Goal: Task Accomplishment & Management: Use online tool/utility

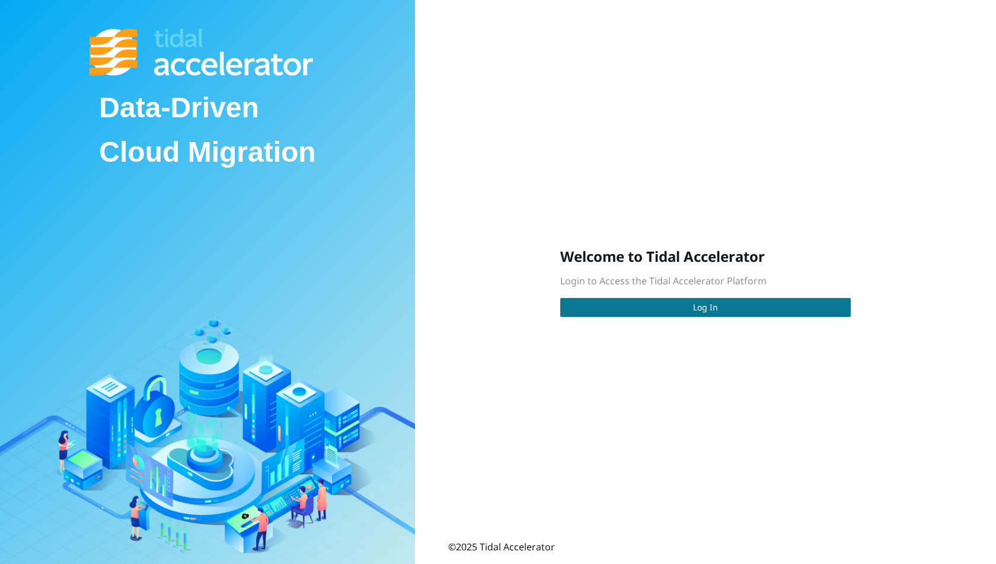
click at [640, 306] on button "Log In" at bounding box center [705, 307] width 290 height 19
click at [568, 311] on button "Log In" at bounding box center [705, 307] width 290 height 19
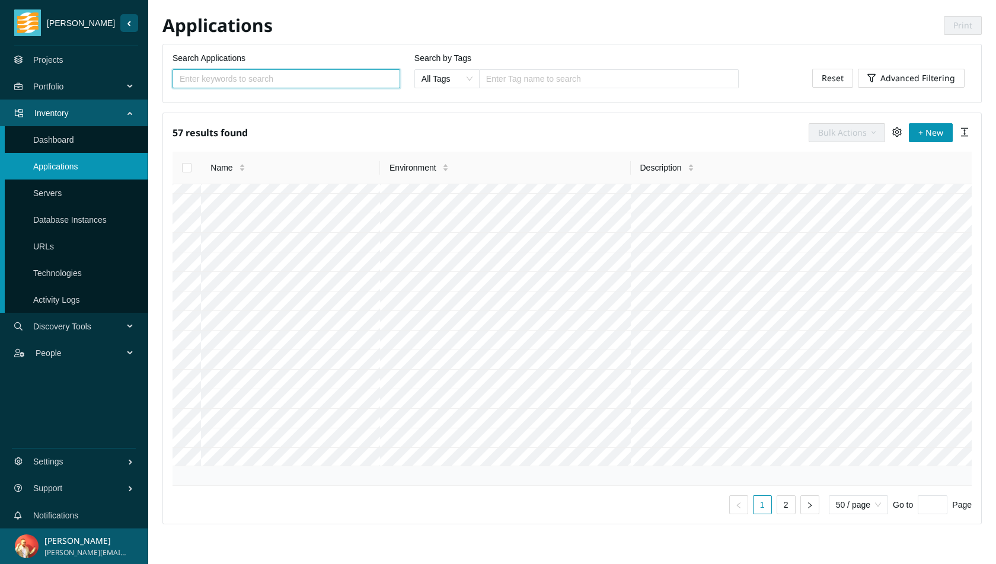
scroll to position [236, 0]
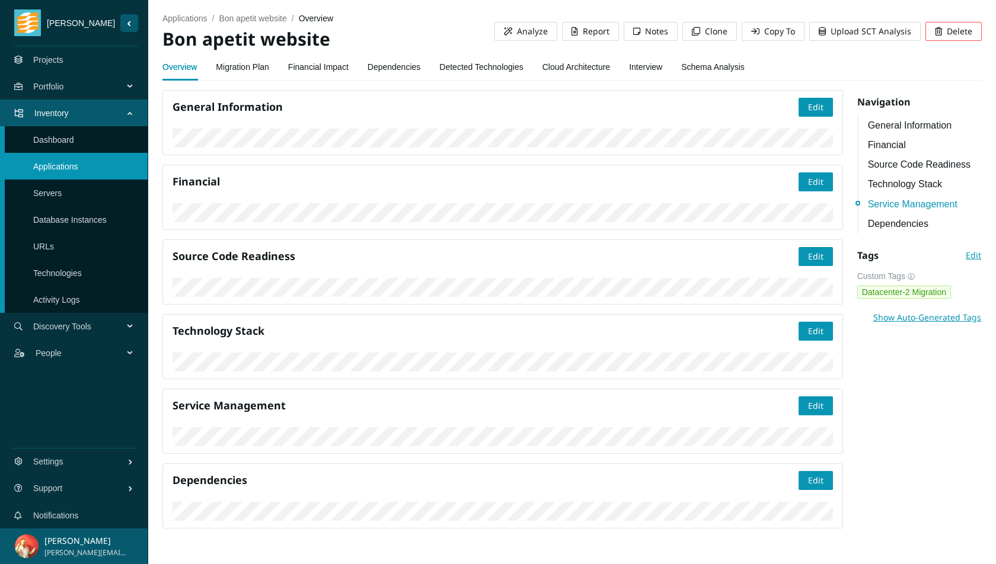
scroll to position [1126, 0]
click at [396, 71] on link "Dependencies" at bounding box center [394, 67] width 53 height 24
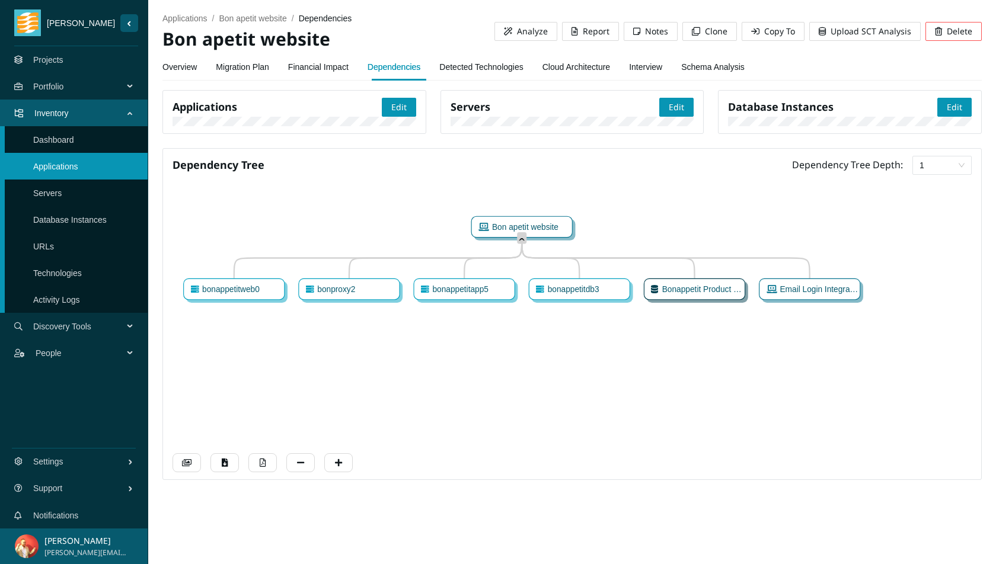
drag, startPoint x: 597, startPoint y: 434, endPoint x: 545, endPoint y: 433, distance: 51.6
click at [545, 433] on icon "Bon apetit website ˆ bonappetitweb0 ˬ bonproxy2 ˬ bonappetitapp5 ˬ bonappetitdb…" at bounding box center [573, 328] width 800 height 282
click at [593, 294] on span "bonappetitdb3" at bounding box center [571, 289] width 55 height 9
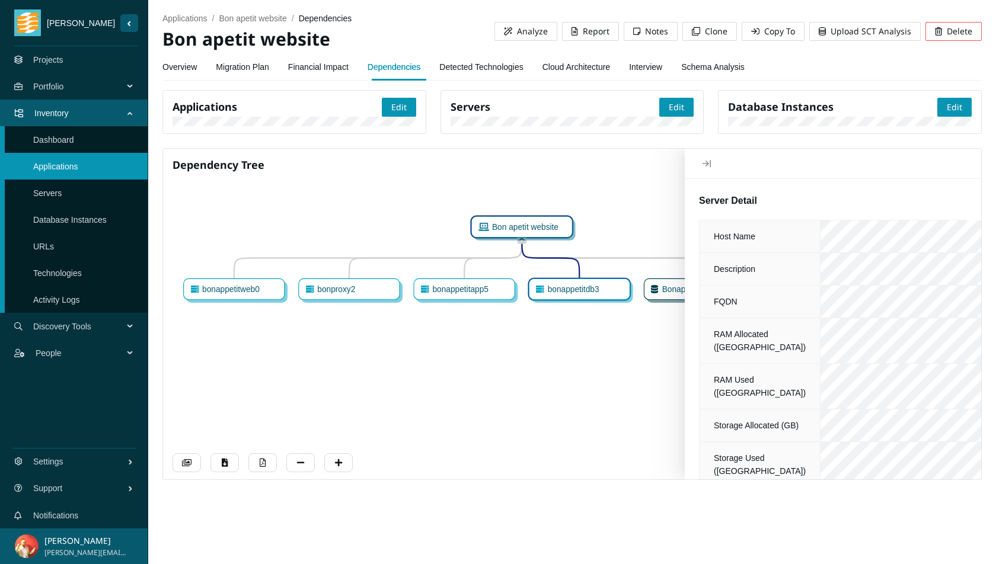
click at [531, 232] on span "Bon apetit website" at bounding box center [523, 226] width 70 height 9
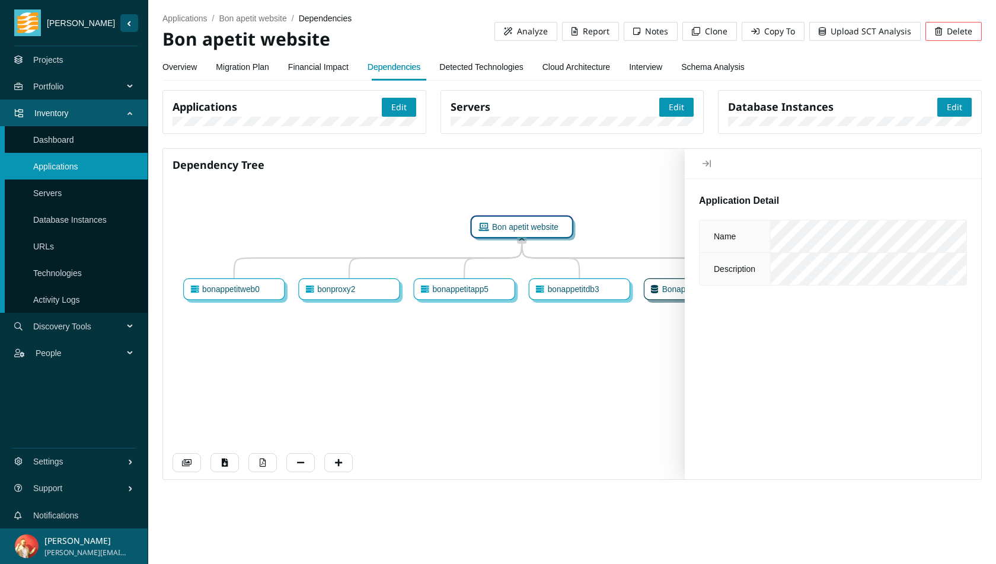
click at [708, 168] on icon "Close" at bounding box center [706, 163] width 8 height 9
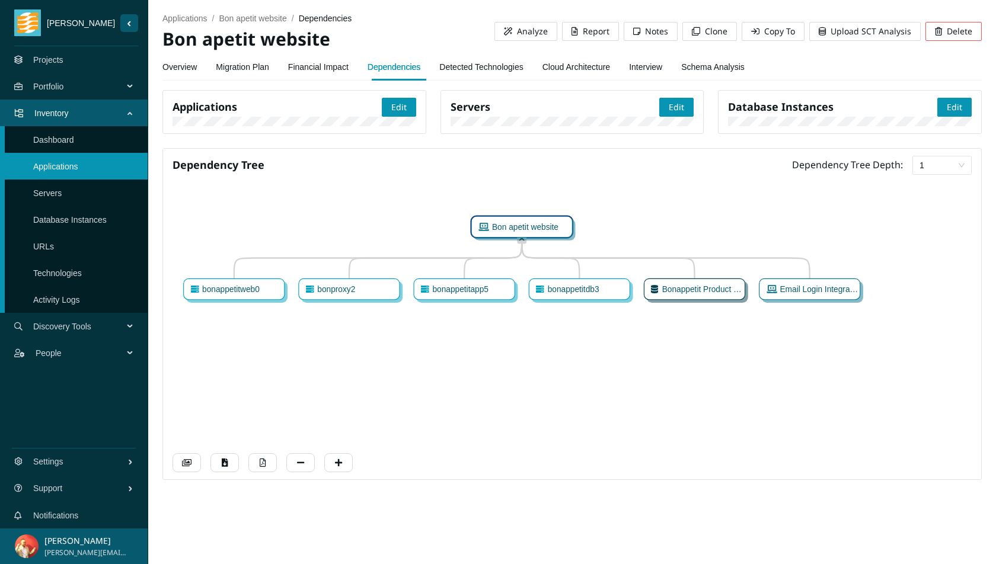
click at [199, 294] on span "bonappetitweb0" at bounding box center [229, 289] width 61 height 9
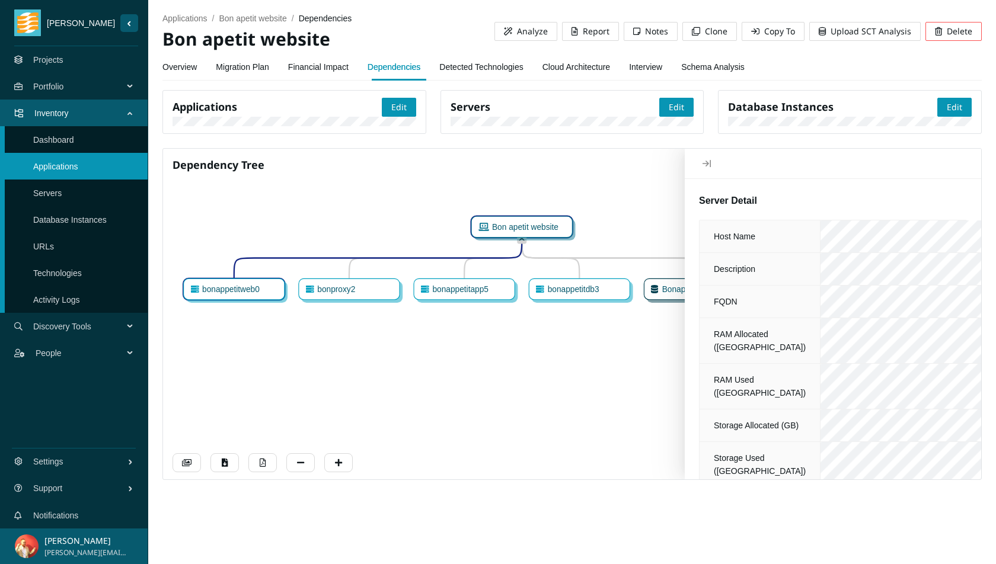
click at [709, 168] on icon "Close" at bounding box center [706, 163] width 8 height 9
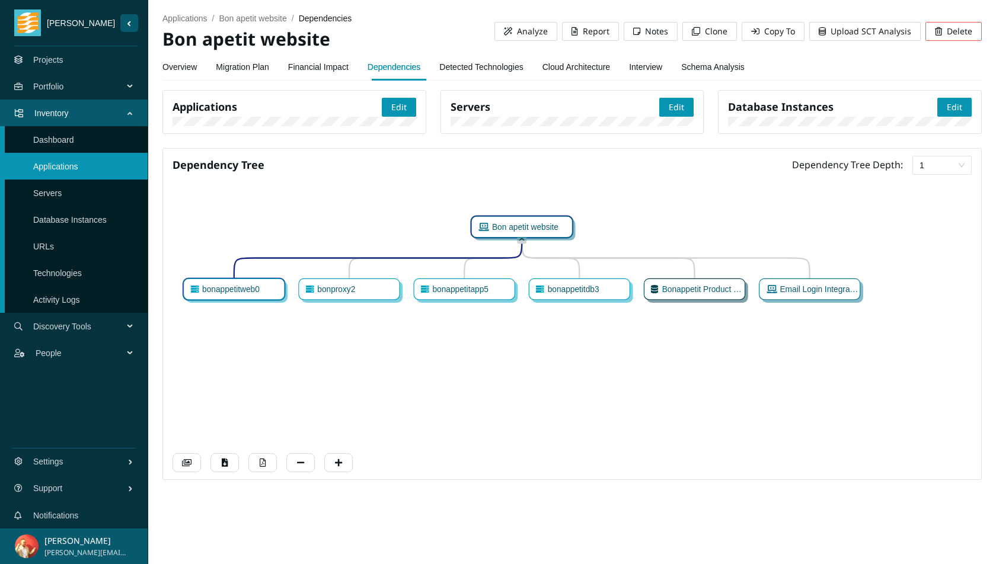
click at [168, 69] on link "Overview" at bounding box center [179, 67] width 34 height 24
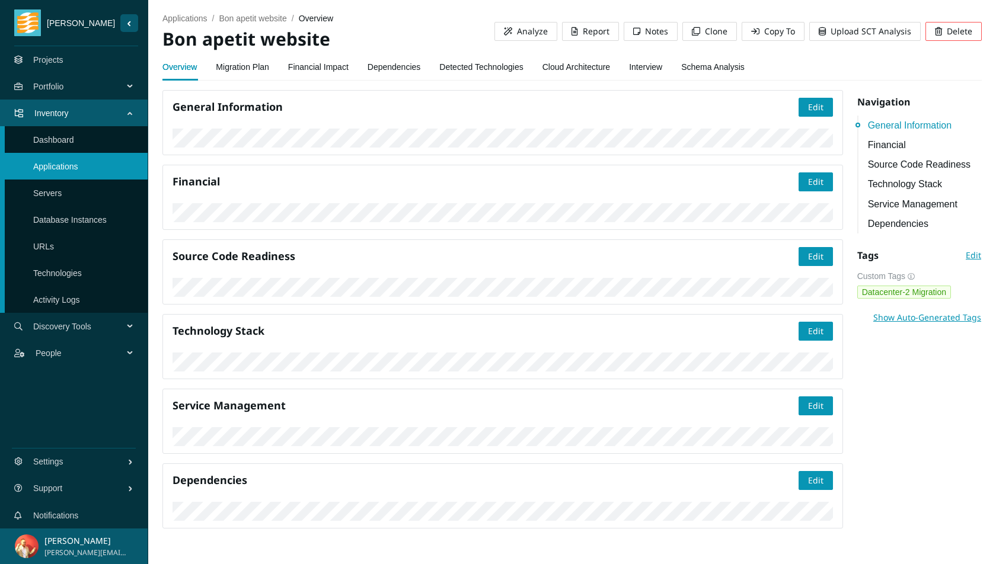
click at [412, 66] on link "Dependencies" at bounding box center [394, 67] width 53 height 24
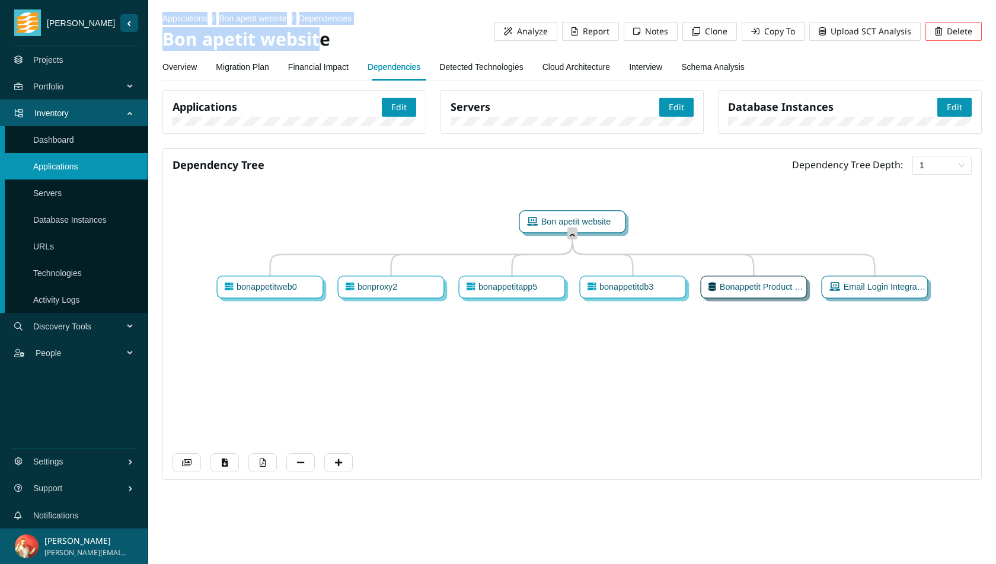
drag, startPoint x: 157, startPoint y: 42, endPoint x: 320, endPoint y: 44, distance: 163.6
click at [320, 44] on section "applications / Bon apetit website / dependencies / Bon apetit website Analyze R…" at bounding box center [572, 249] width 848 height 499
click at [320, 44] on h2 "Bon apetit website" at bounding box center [328, 39] width 332 height 24
click at [517, 63] on link "Detected Technologies" at bounding box center [481, 67] width 84 height 24
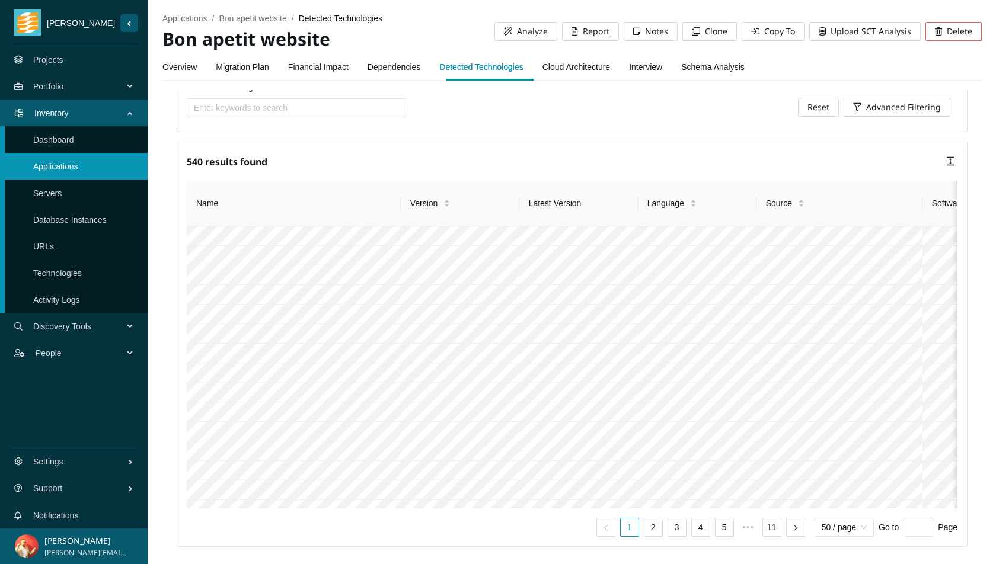
click at [180, 64] on link "Overview" at bounding box center [179, 67] width 34 height 24
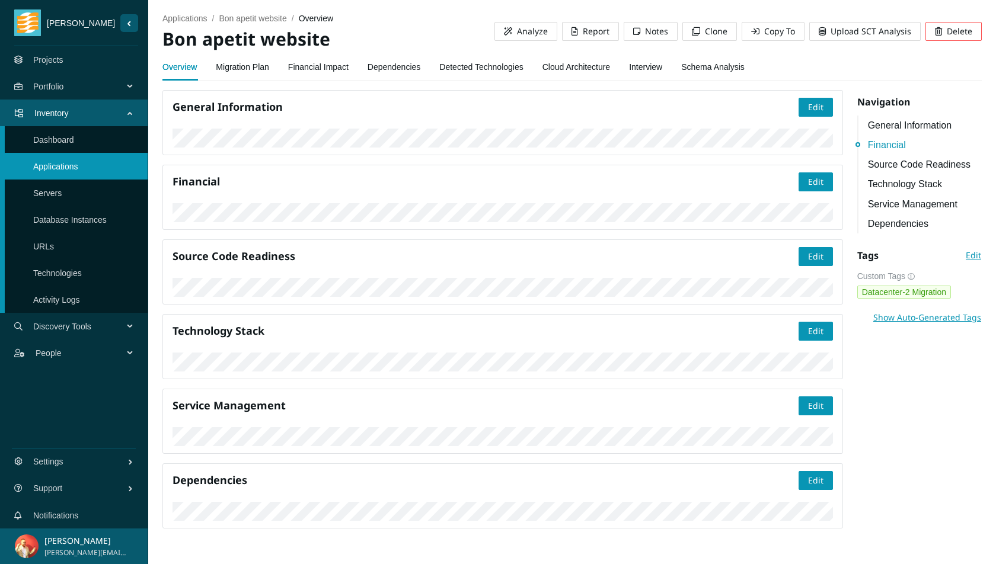
scroll to position [368, 0]
click at [662, 65] on link "Interview" at bounding box center [645, 67] width 33 height 24
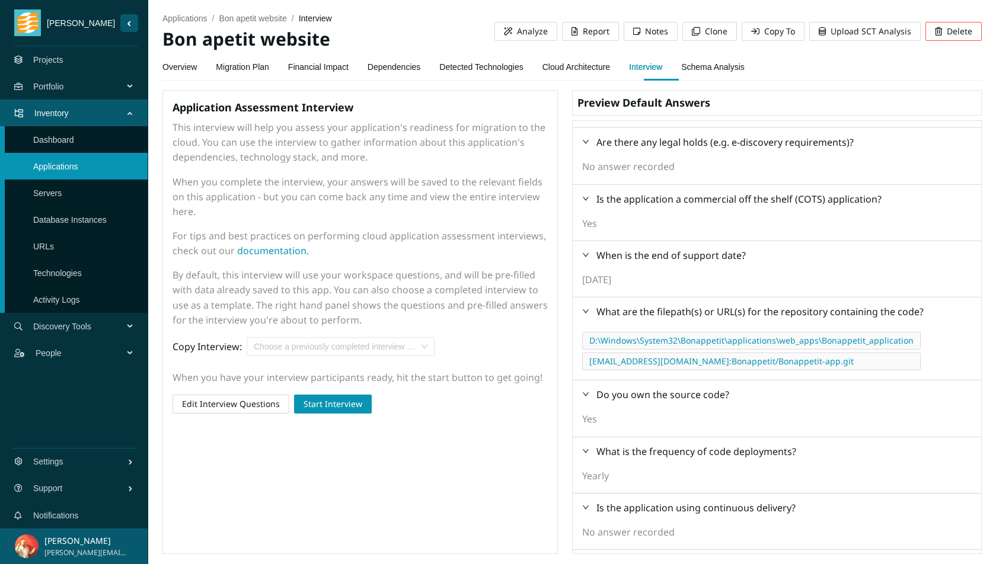
scroll to position [407, 0]
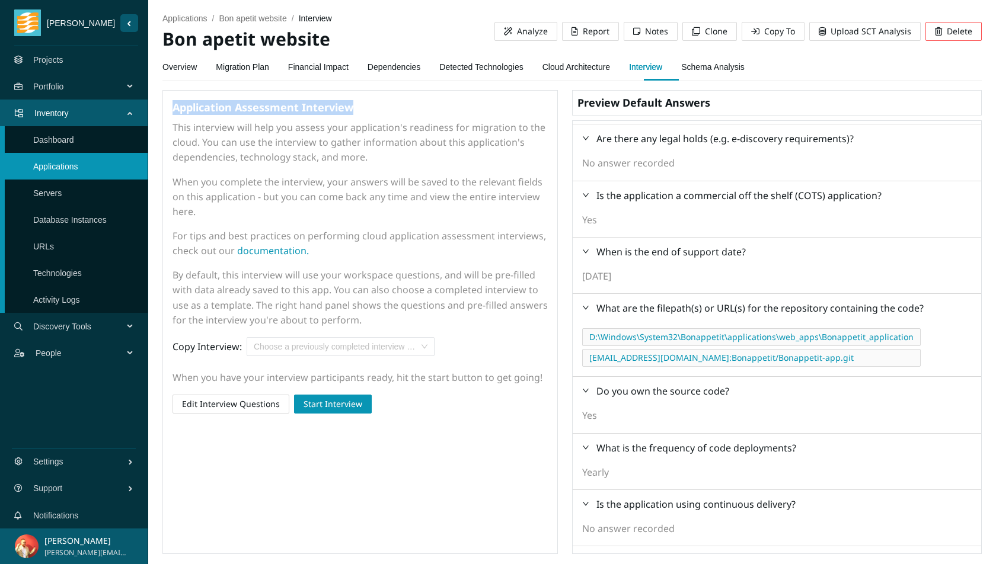
drag, startPoint x: 172, startPoint y: 110, endPoint x: 357, endPoint y: 107, distance: 185.6
click at [358, 107] on h4 "Application Assessment Interview" at bounding box center [360, 107] width 375 height 15
click at [357, 107] on h4 "Application Assessment Interview" at bounding box center [360, 107] width 375 height 15
drag, startPoint x: 357, startPoint y: 107, endPoint x: 173, endPoint y: 111, distance: 184.4
click at [173, 111] on h4 "Application Assessment Interview" at bounding box center [360, 107] width 375 height 15
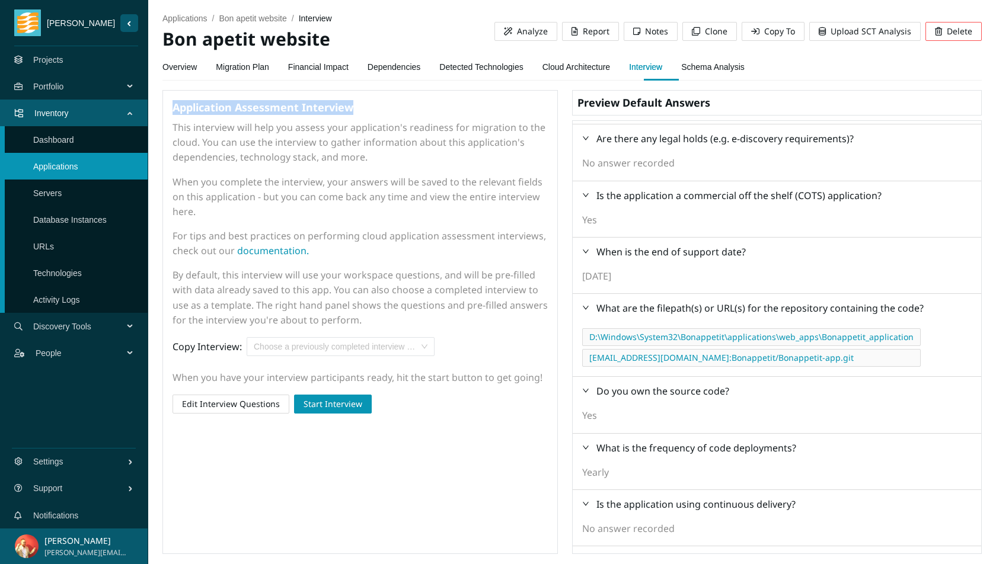
click at [173, 111] on h4 "Application Assessment Interview" at bounding box center [360, 107] width 375 height 15
click at [320, 103] on h4 "Application Assessment Interview" at bounding box center [360, 107] width 375 height 15
click at [203, 107] on h4 "Application Assessment Interview" at bounding box center [360, 107] width 375 height 15
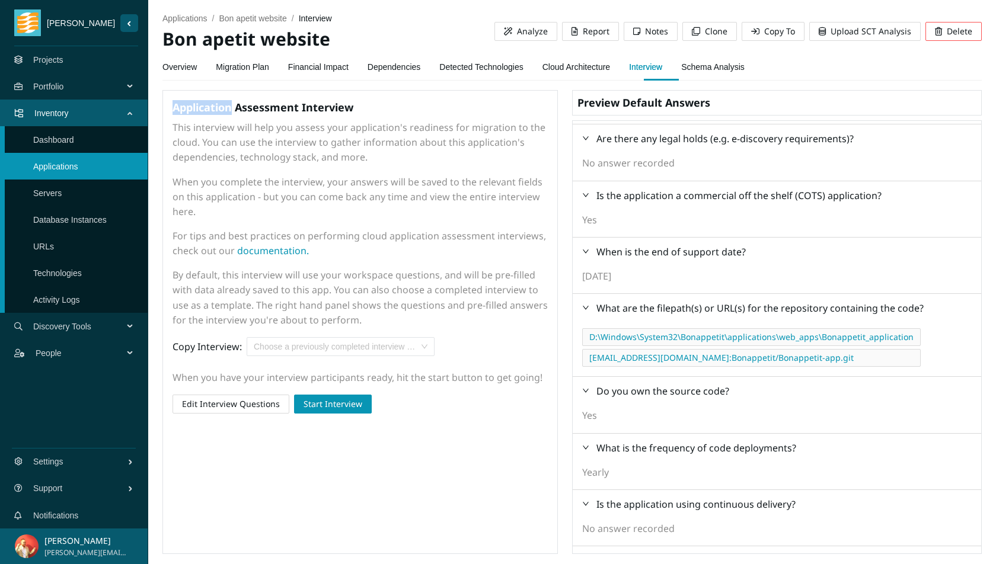
click at [203, 107] on h4 "Application Assessment Interview" at bounding box center [360, 107] width 375 height 15
click at [265, 184] on span "When you complete the interview, your answers will be saved to the relevant fie…" at bounding box center [358, 196] width 370 height 43
click at [249, 104] on h4 "Application Assessment Interview" at bounding box center [360, 107] width 375 height 15
drag, startPoint x: 170, startPoint y: 110, endPoint x: 298, endPoint y: 108, distance: 127.5
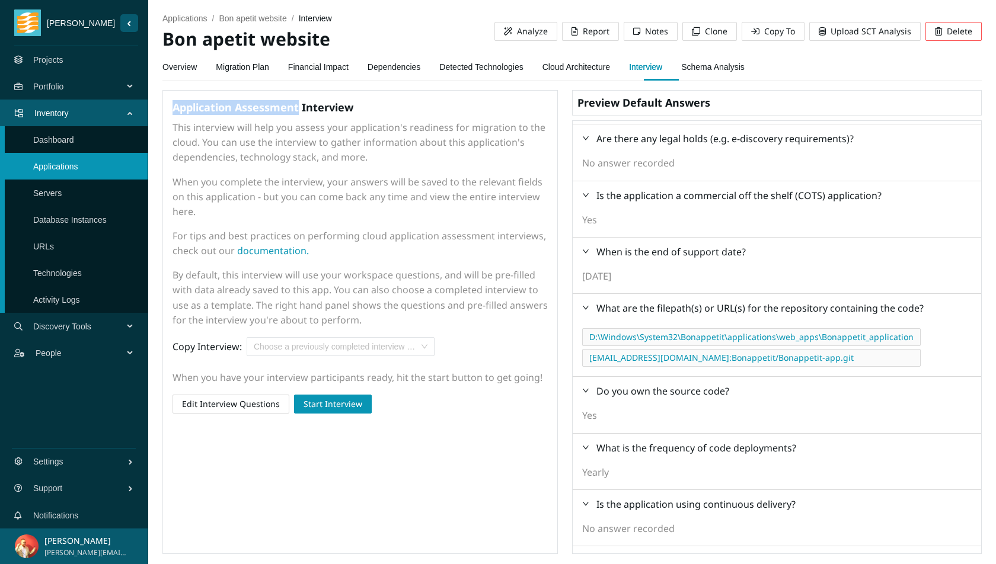
click at [298, 108] on div "Application Assessment Interview This interview will help you assess your appli…" at bounding box center [359, 322] width 395 height 464
click at [298, 108] on h4 "Application Assessment Interview" at bounding box center [360, 107] width 375 height 15
drag, startPoint x: 298, startPoint y: 108, endPoint x: 239, endPoint y: 108, distance: 58.7
click at [239, 108] on h4 "Application Assessment Interview" at bounding box center [360, 107] width 375 height 15
drag, startPoint x: 167, startPoint y: 38, endPoint x: 347, endPoint y: 37, distance: 180.2
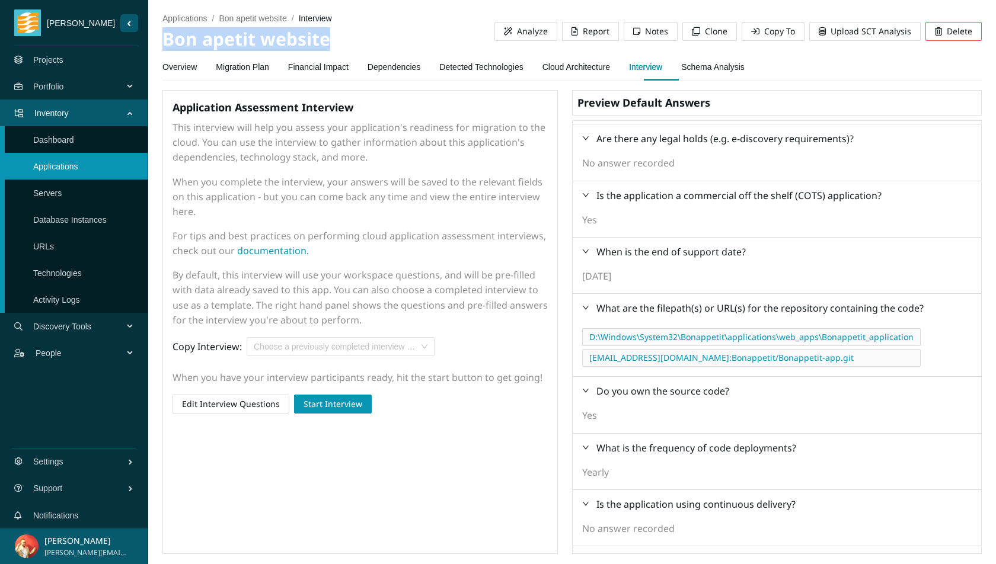
click at [347, 37] on h2 "Bon apetit website" at bounding box center [328, 39] width 332 height 24
click at [408, 71] on link "Dependencies" at bounding box center [394, 67] width 53 height 24
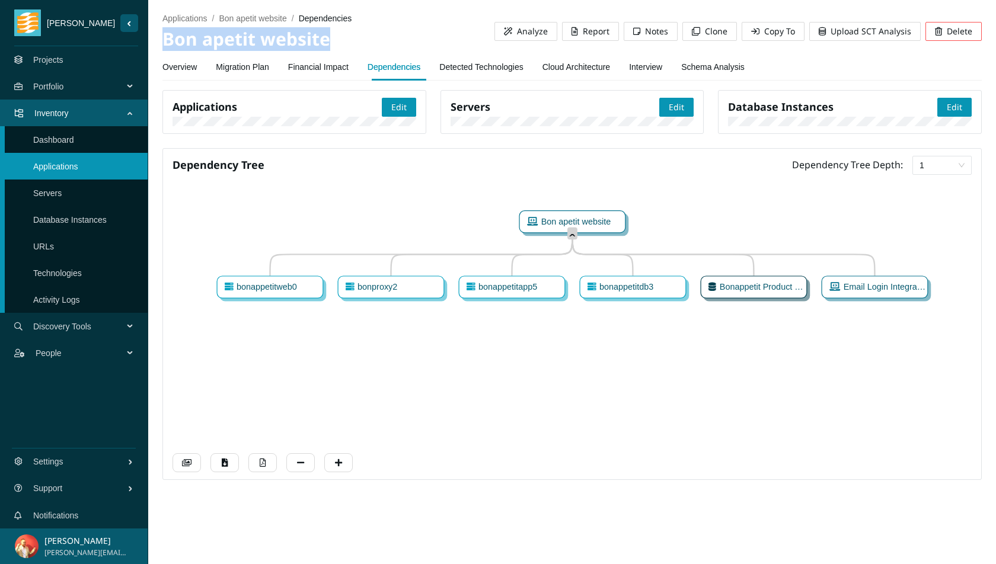
click at [504, 71] on link "Detected Technologies" at bounding box center [481, 67] width 84 height 24
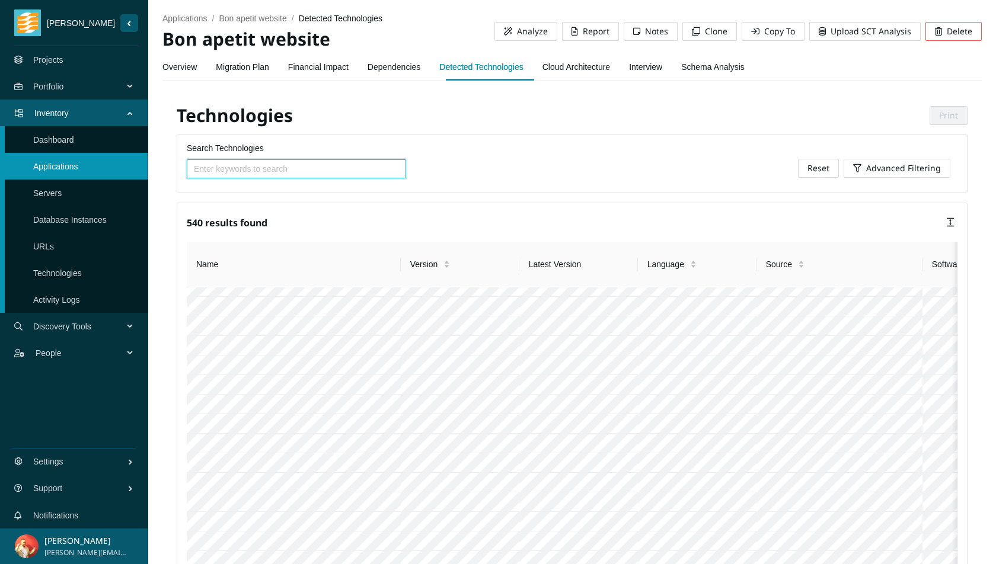
scroll to position [167, 0]
click at [659, 62] on link "Interview" at bounding box center [645, 67] width 33 height 24
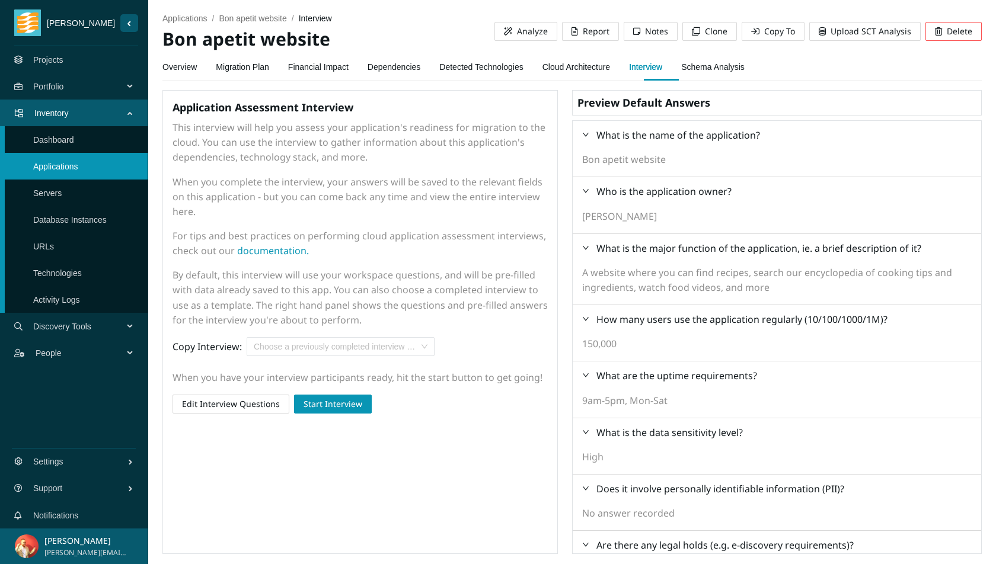
click at [732, 62] on link "Schema Analysis" at bounding box center [712, 67] width 63 height 24
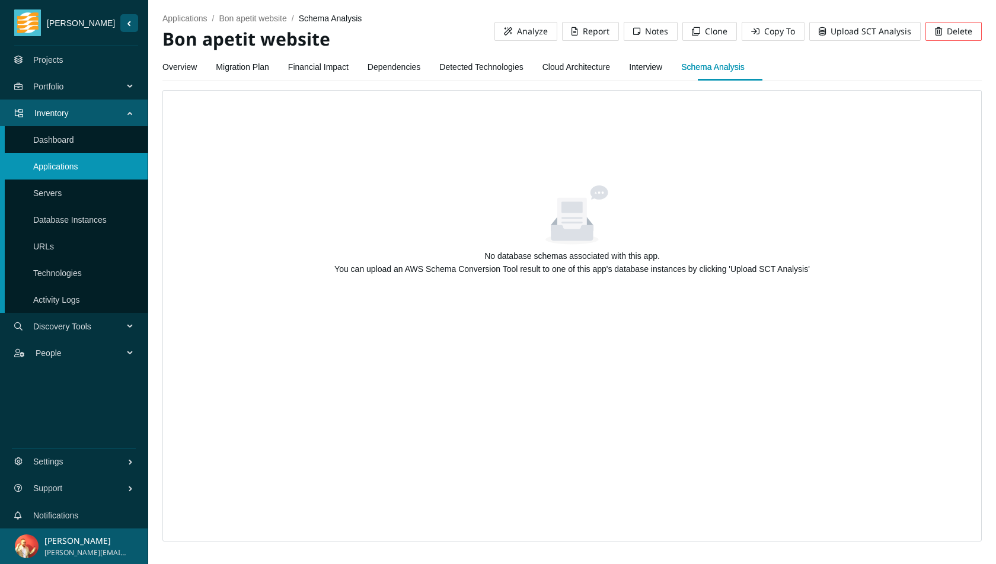
click at [185, 72] on link "Overview" at bounding box center [179, 67] width 34 height 24
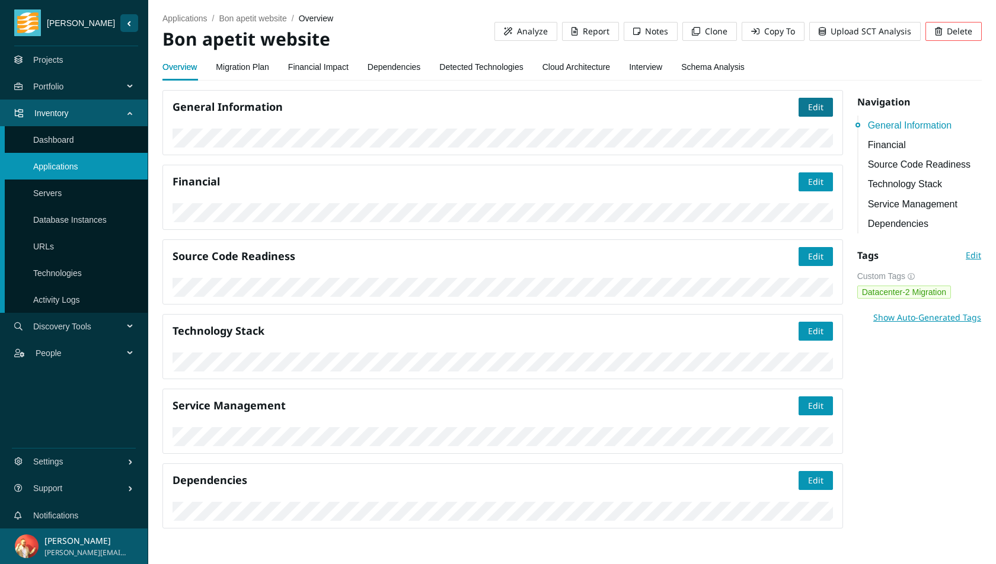
click at [815, 104] on span "Edit" at bounding box center [815, 107] width 15 height 13
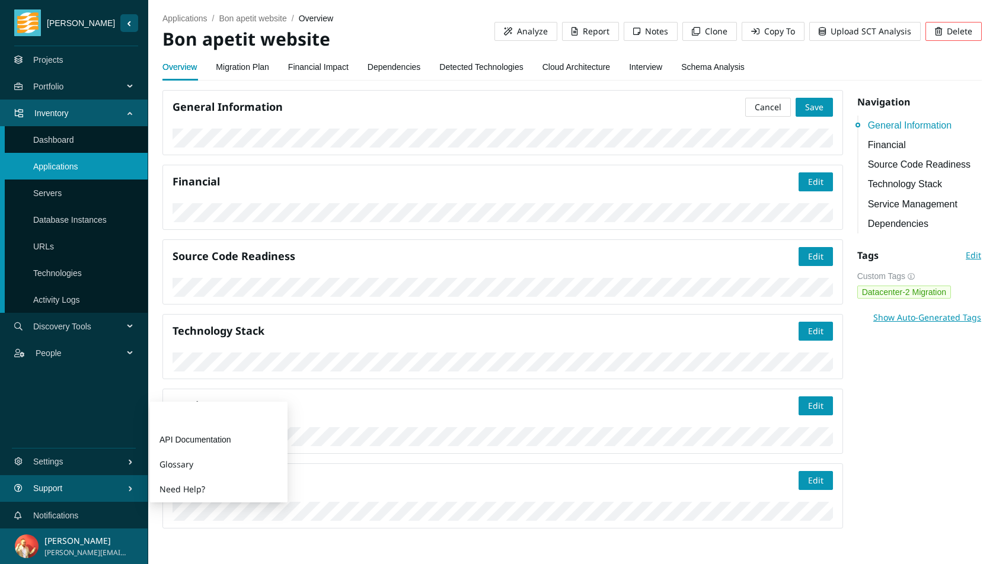
click at [207, 417] on link "Guides" at bounding box center [218, 415] width 119 height 24
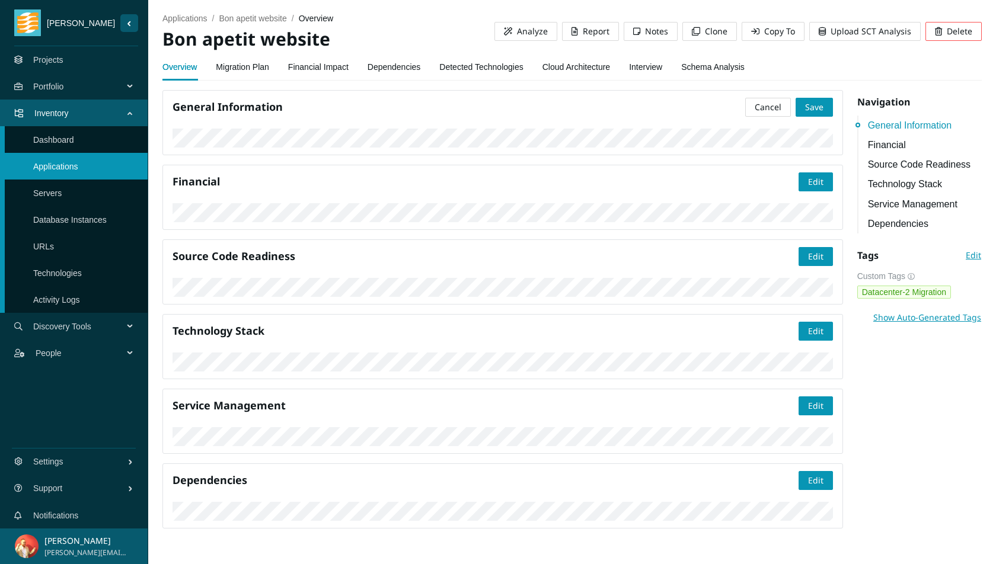
click at [120, 329] on span "Discovery Tools" at bounding box center [80, 327] width 95 height 36
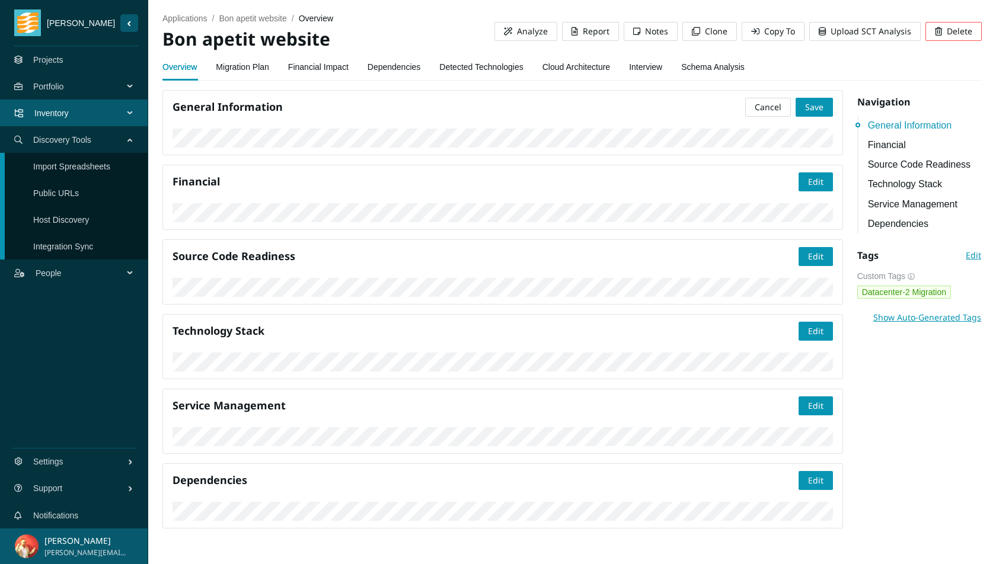
click at [110, 168] on link "Import Spreadsheets" at bounding box center [71, 166] width 77 height 9
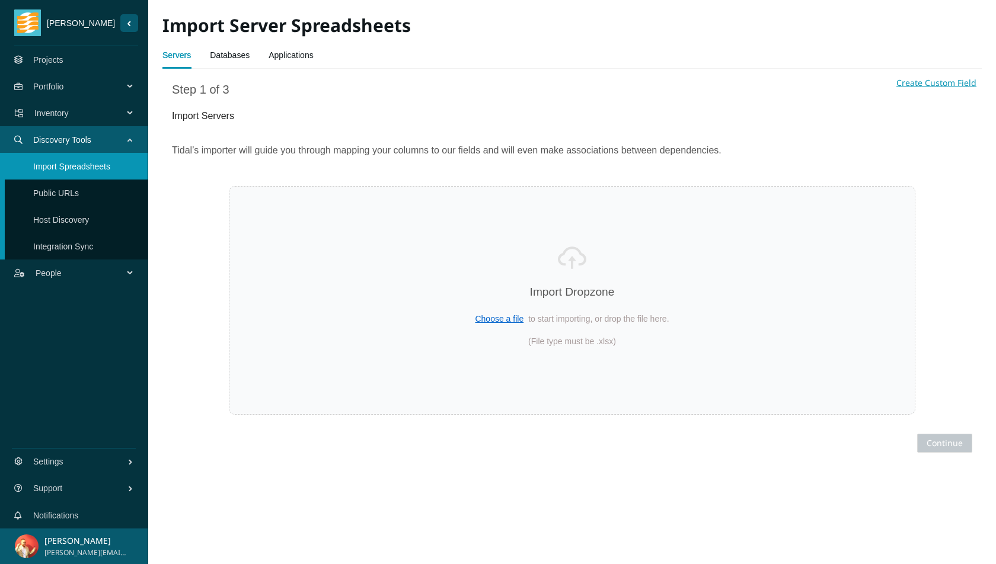
click at [233, 58] on link "Databases" at bounding box center [230, 55] width 40 height 24
click at [277, 57] on link "Applications" at bounding box center [291, 55] width 45 height 24
click at [188, 56] on link "Servers" at bounding box center [176, 55] width 28 height 24
click at [223, 117] on h1 "Import Servers" at bounding box center [572, 115] width 800 height 15
click at [258, 153] on span "Tidal’s importer will guide you through mapping your columns to our fields and …" at bounding box center [572, 150] width 800 height 15
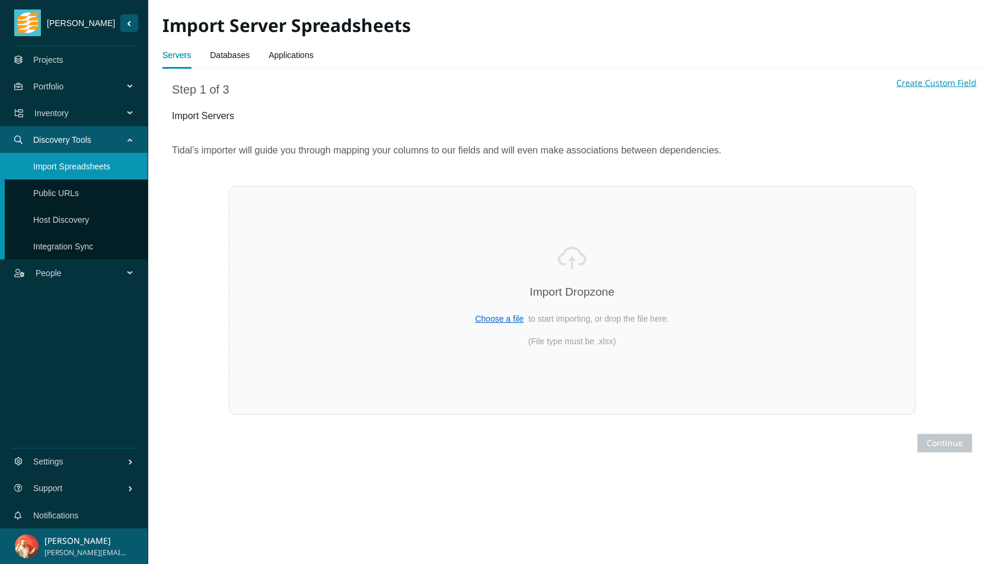
click at [313, 96] on span "Step 1 of 3" at bounding box center [572, 90] width 800 height 18
